Goal: Task Accomplishment & Management: Complete application form

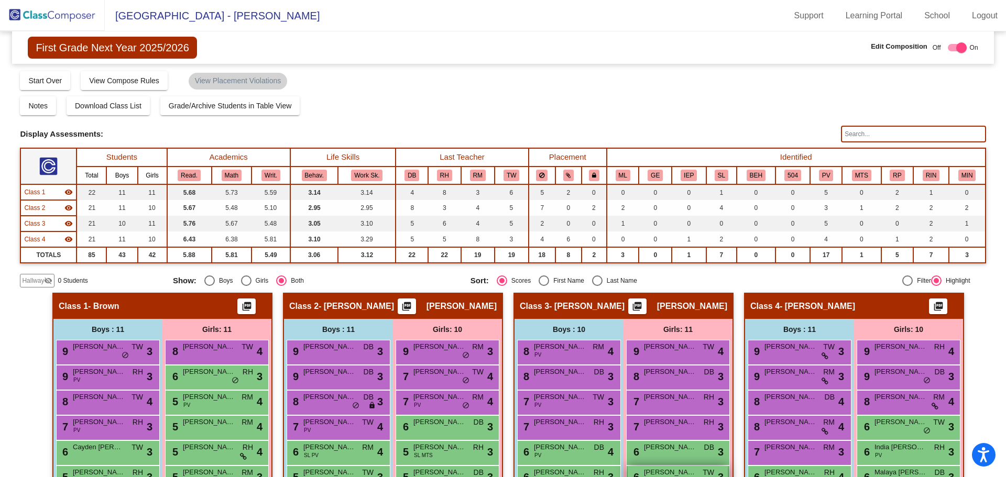
scroll to position [156, 0]
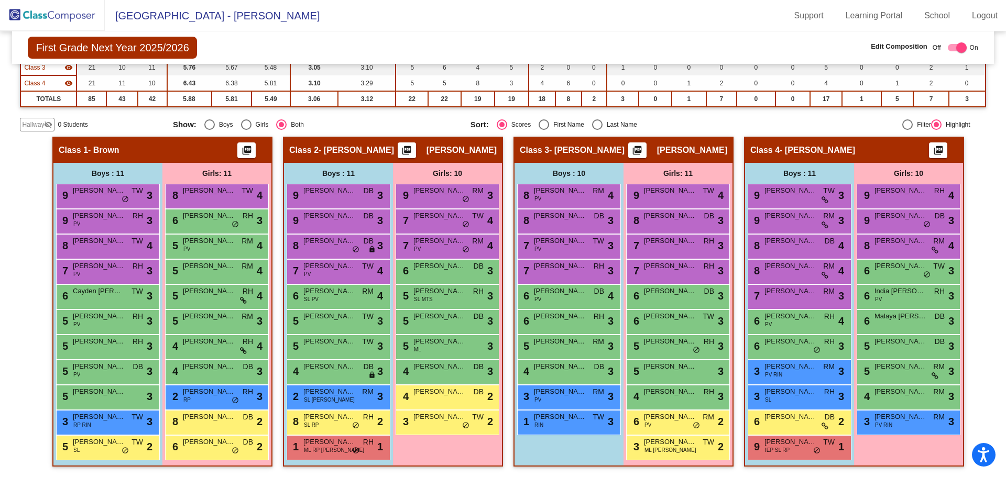
click at [130, 51] on span "First Grade Next Year 2025/2026" at bounding box center [112, 48] width 169 height 22
click at [76, 13] on img at bounding box center [52, 15] width 105 height 31
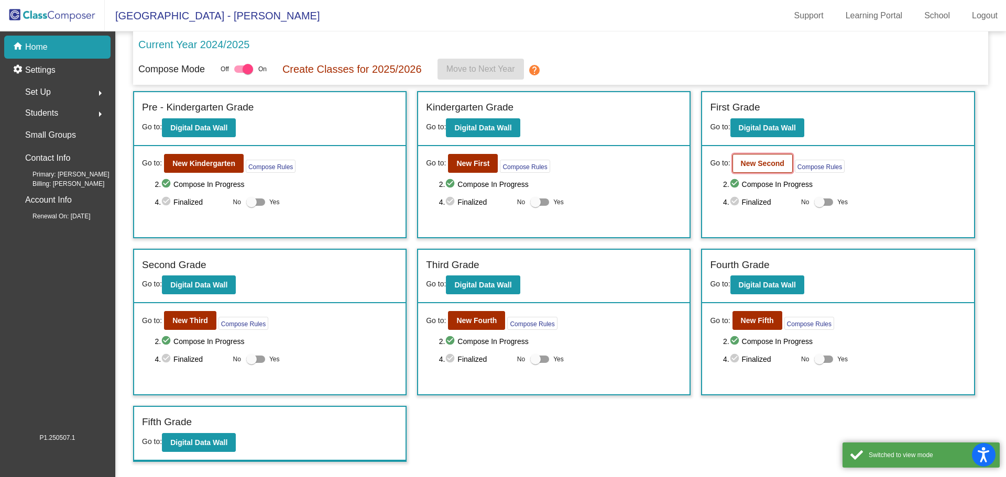
click at [765, 166] on b "New Second" at bounding box center [762, 163] width 43 height 8
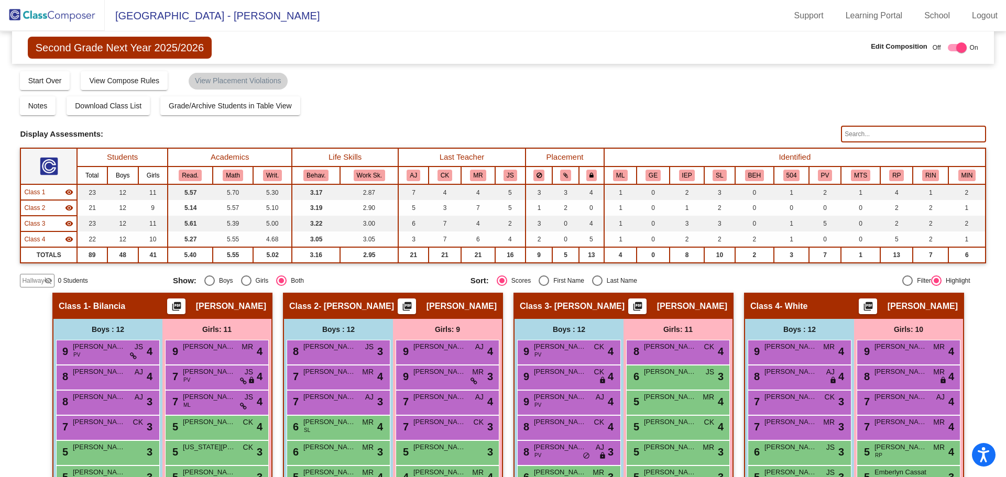
click at [50, 278] on mat-icon "visibility_off" at bounding box center [48, 281] width 8 height 8
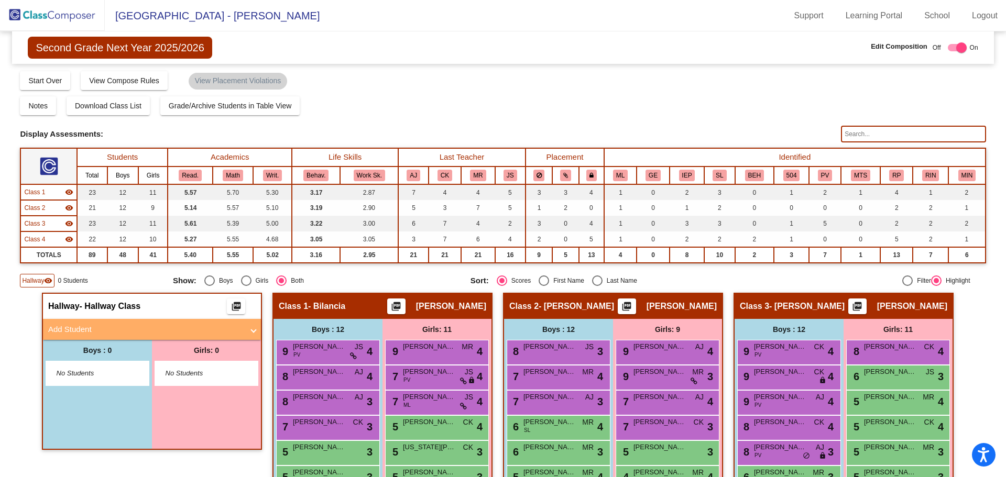
click at [251, 328] on span at bounding box center [253, 330] width 4 height 12
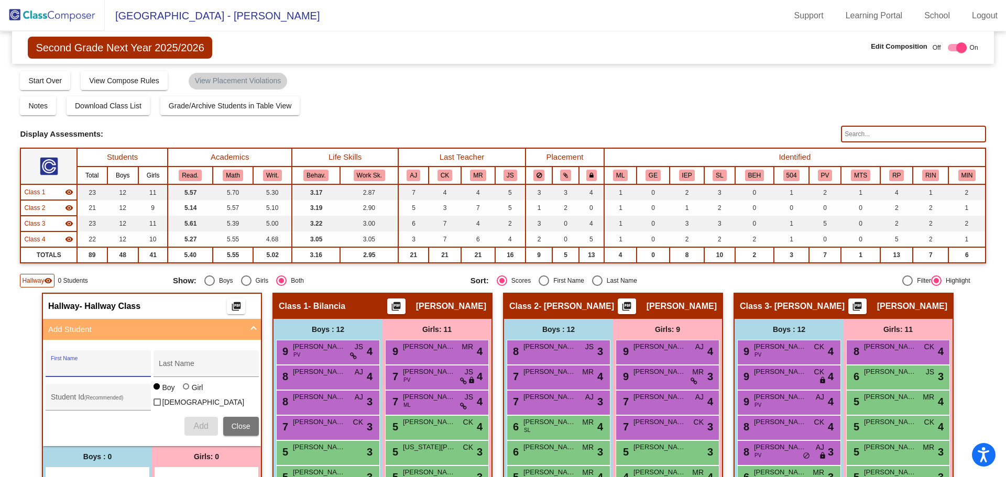
click at [98, 368] on input "First Name" at bounding box center [98, 368] width 94 height 8
drag, startPoint x: 129, startPoint y: 365, endPoint x: 136, endPoint y: 367, distance: 7.5
click at [134, 365] on input "First Name" at bounding box center [98, 368] width 94 height 8
type input "Yarelin"
type input "[PERSON_NAME]"
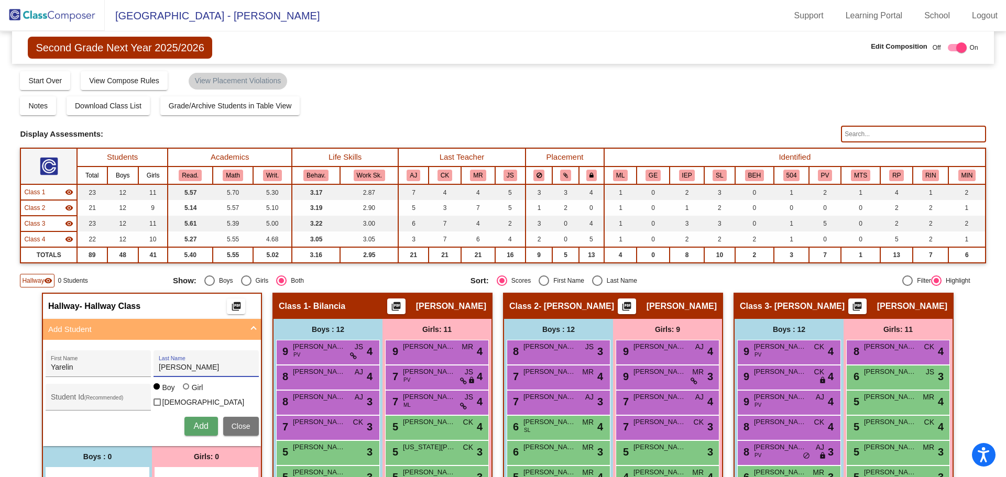
click at [184, 390] on div at bounding box center [186, 386] width 6 height 6
click at [186, 392] on input "Girl" at bounding box center [186, 392] width 1 height 1
radio input "true"
click at [196, 425] on span "Add" at bounding box center [200, 426] width 15 height 9
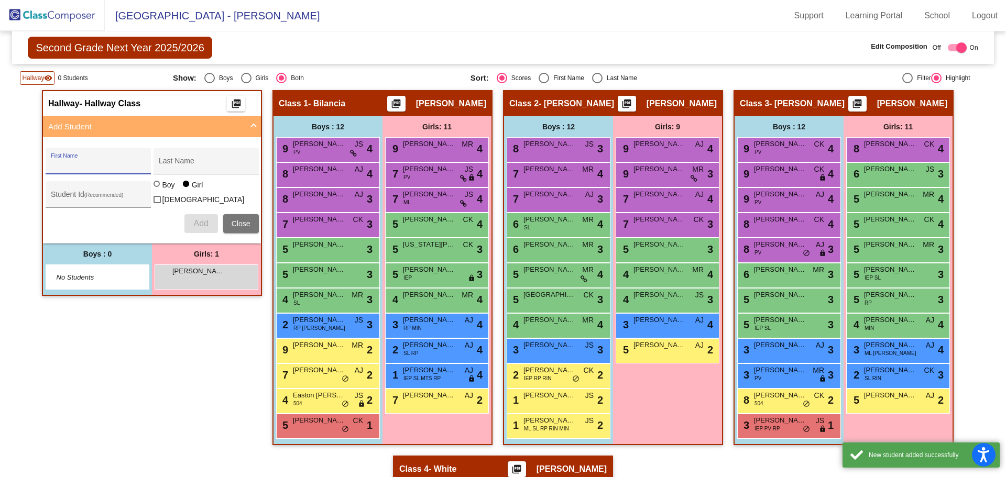
scroll to position [210, 0]
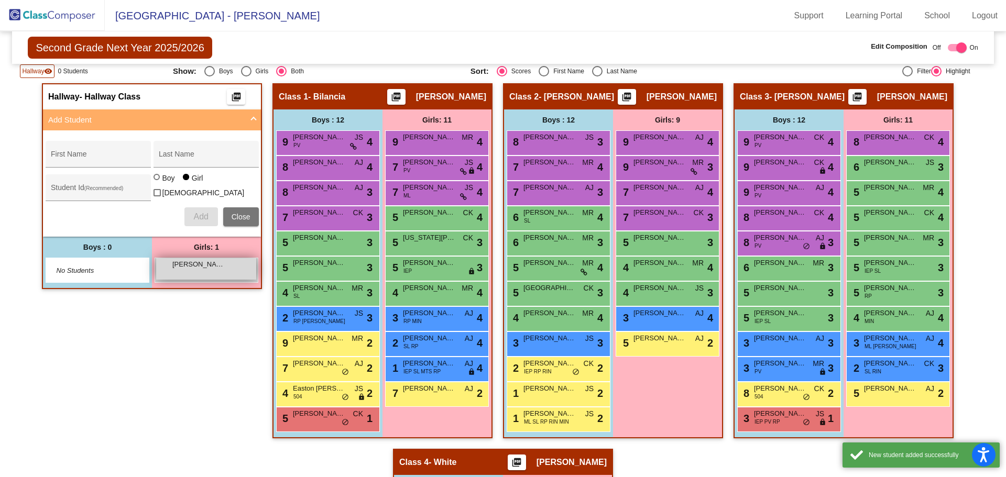
click at [183, 265] on span "[PERSON_NAME]" at bounding box center [198, 264] width 52 height 10
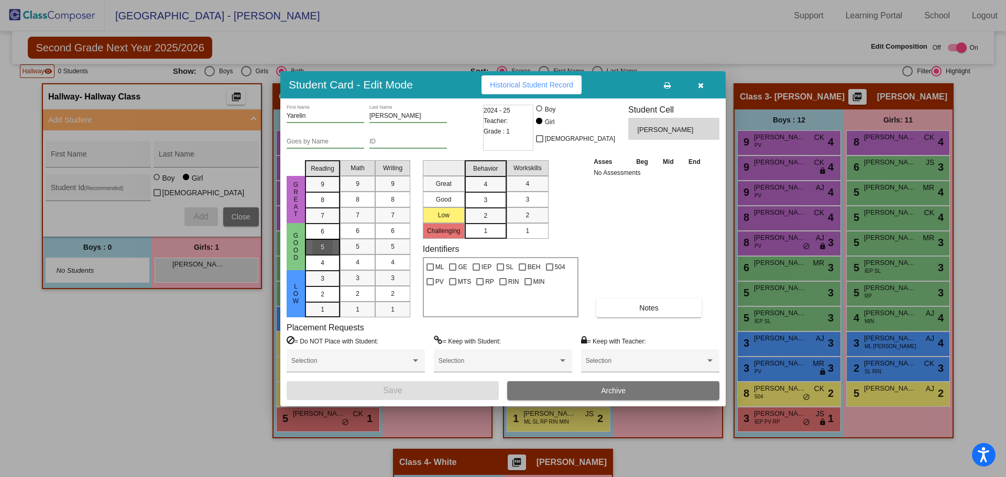
click at [313, 239] on div "5" at bounding box center [322, 232] width 20 height 16
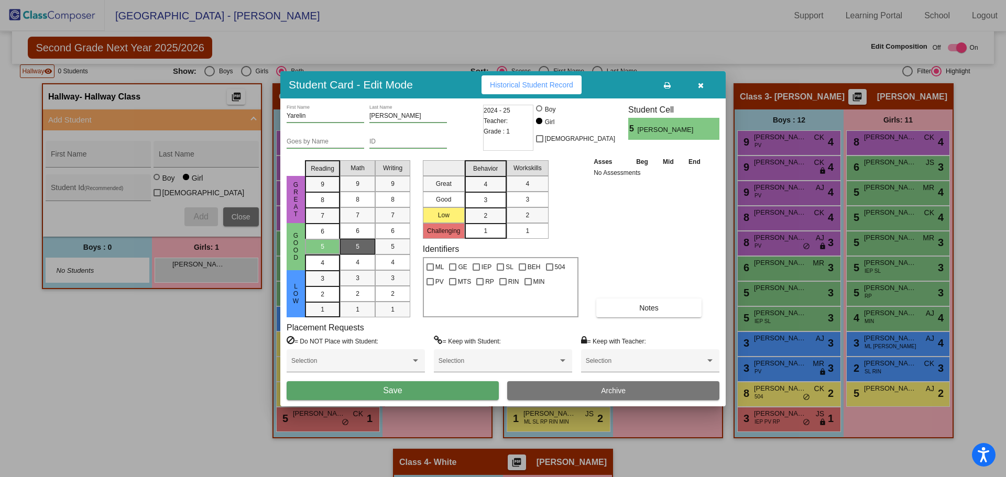
click at [358, 245] on span "5" at bounding box center [358, 246] width 4 height 9
click at [396, 245] on div "5" at bounding box center [392, 247] width 20 height 16
click at [483, 192] on div "3" at bounding box center [485, 185] width 20 height 16
click at [526, 201] on span "3" at bounding box center [527, 199] width 4 height 9
click at [474, 268] on div at bounding box center [476, 267] width 7 height 7
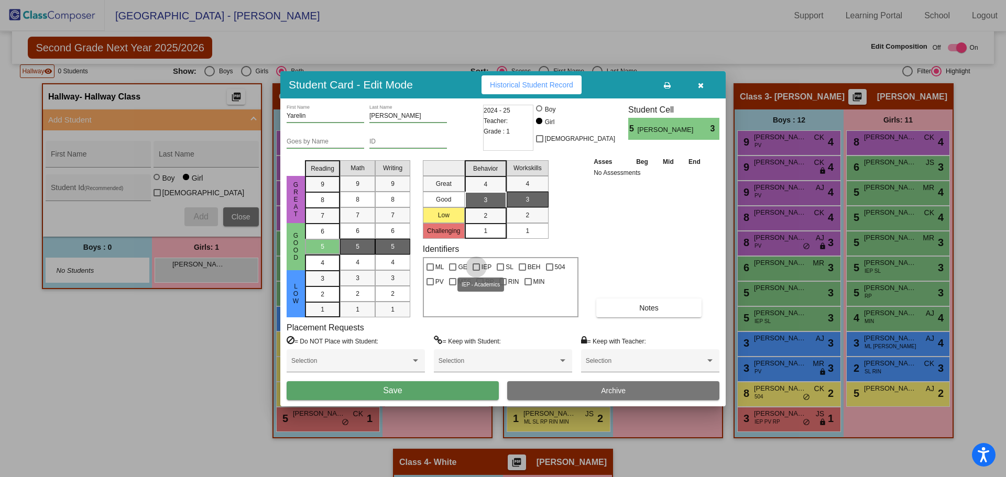
click at [476, 271] on input "IEP" at bounding box center [476, 271] width 1 height 1
checkbox input "true"
click at [498, 268] on div at bounding box center [500, 267] width 7 height 7
click at [500, 271] on input "SL" at bounding box center [500, 271] width 1 height 1
checkbox input "true"
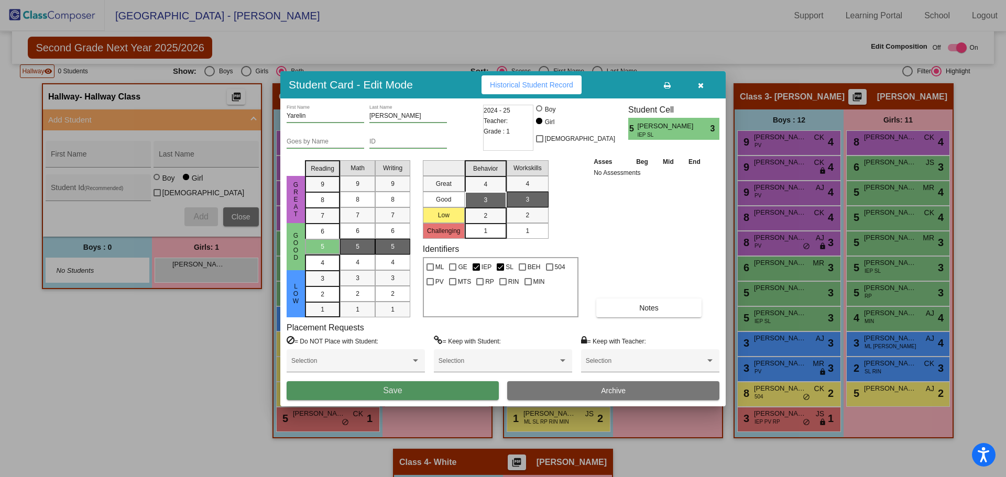
click at [394, 390] on span "Save" at bounding box center [392, 390] width 19 height 9
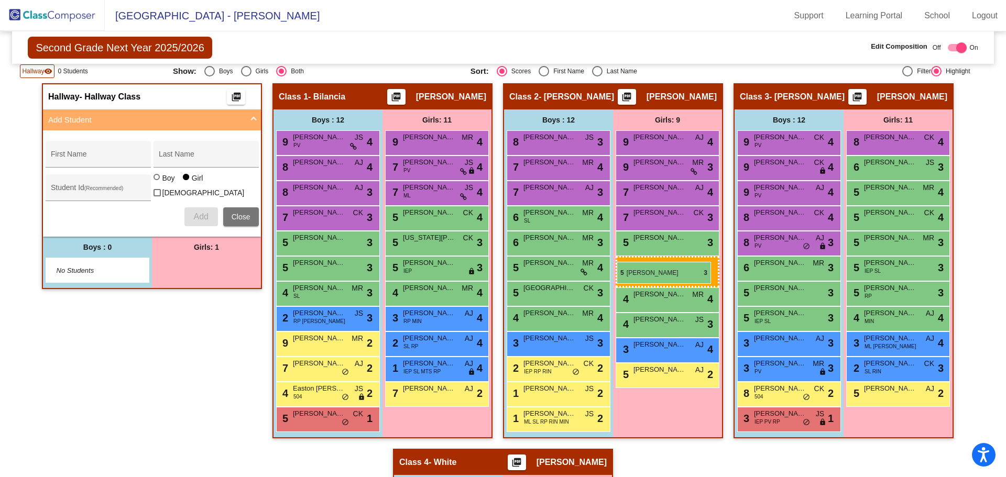
drag, startPoint x: 213, startPoint y: 262, endPoint x: 617, endPoint y: 262, distance: 403.9
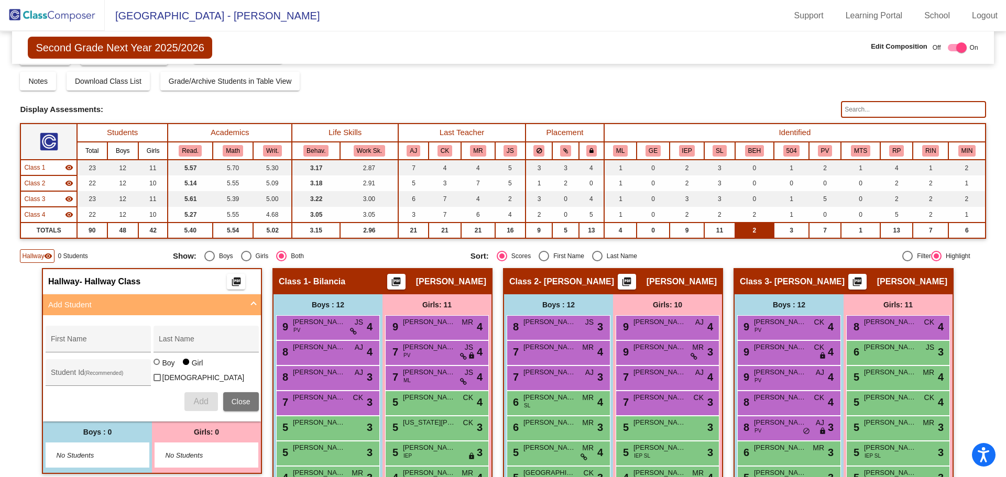
scroll to position [0, 0]
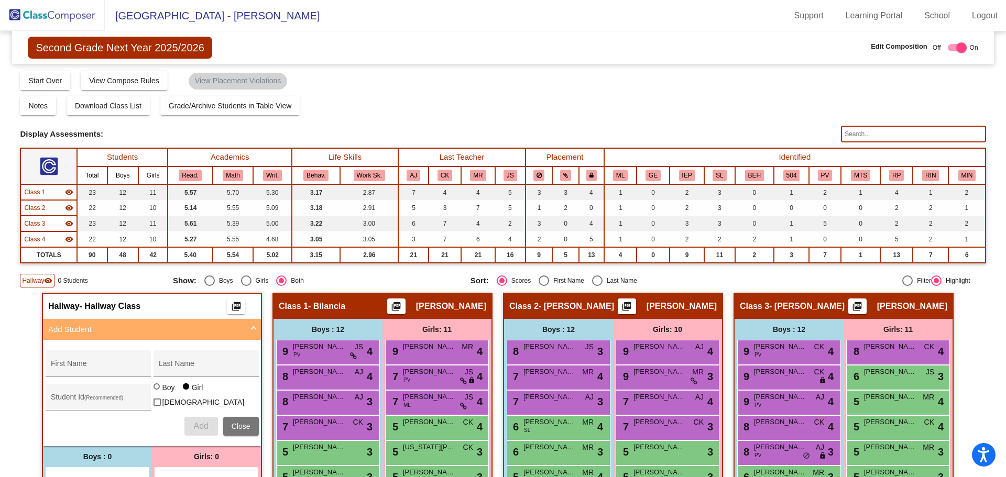
click at [65, 16] on img at bounding box center [52, 15] width 105 height 31
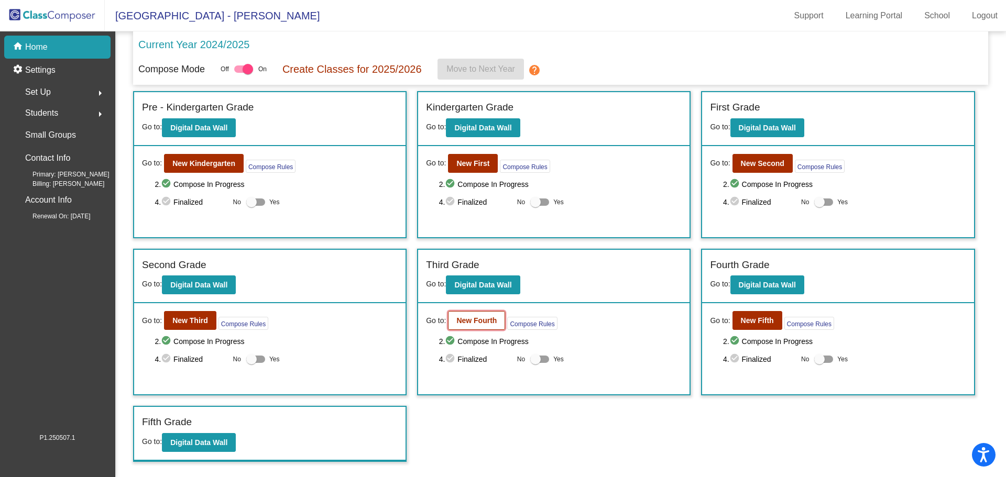
click at [473, 322] on b "New Fourth" at bounding box center [476, 320] width 40 height 8
